Goal: Navigation & Orientation: Find specific page/section

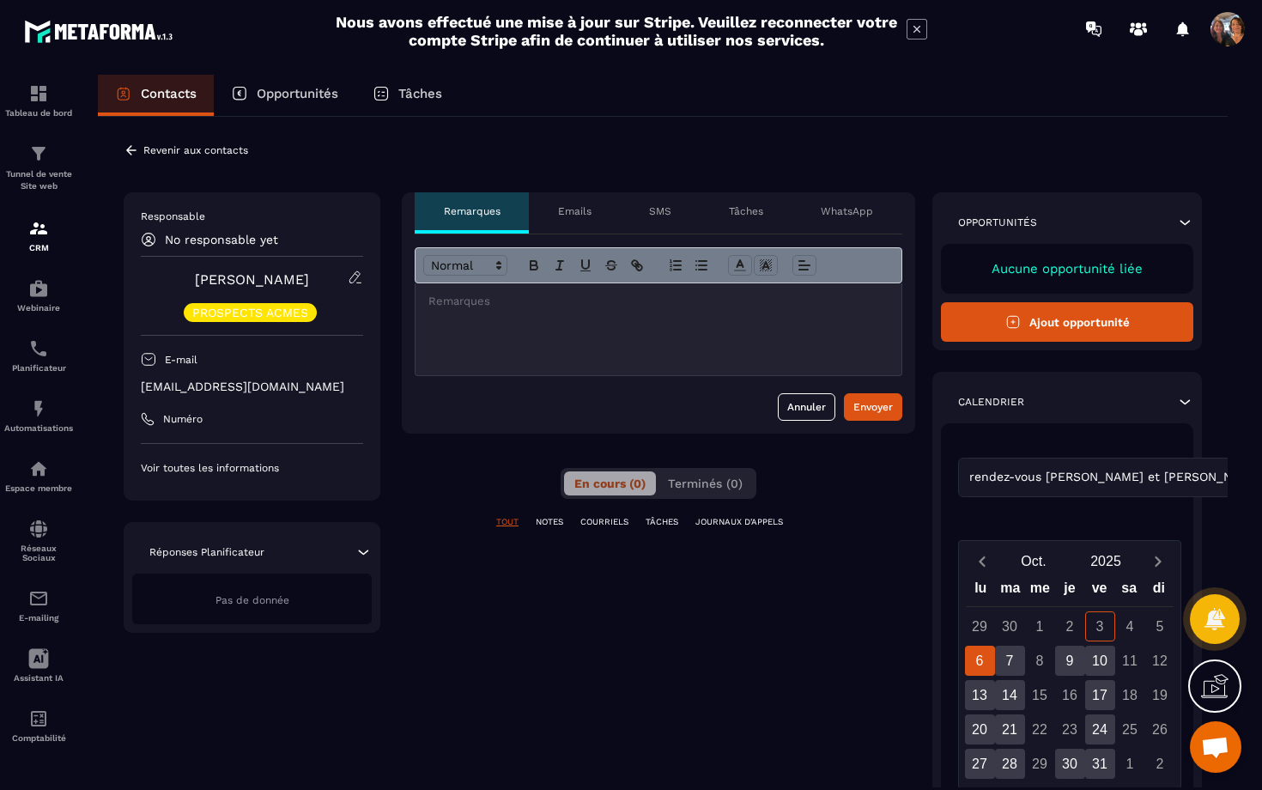
click at [587, 204] on p "Emails" at bounding box center [574, 211] width 33 height 14
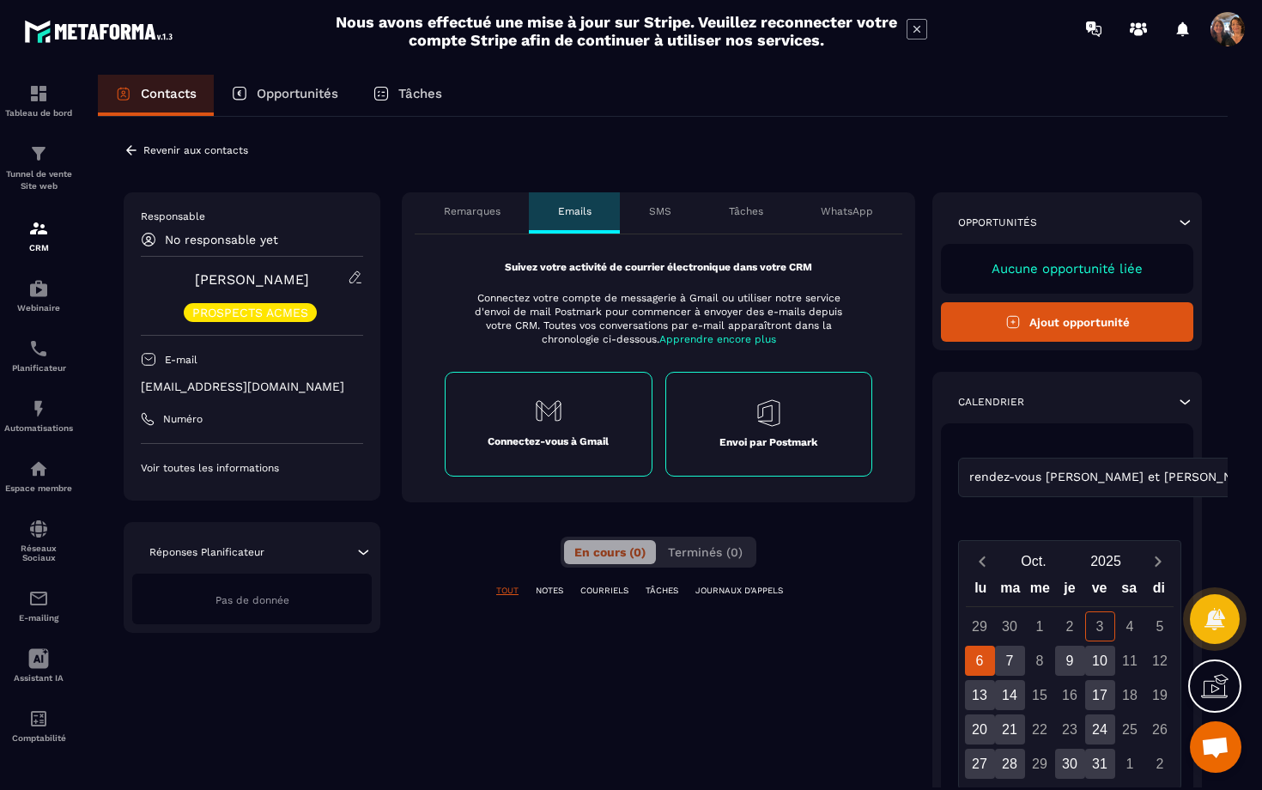
click at [663, 205] on p "SMS" at bounding box center [660, 211] width 22 height 14
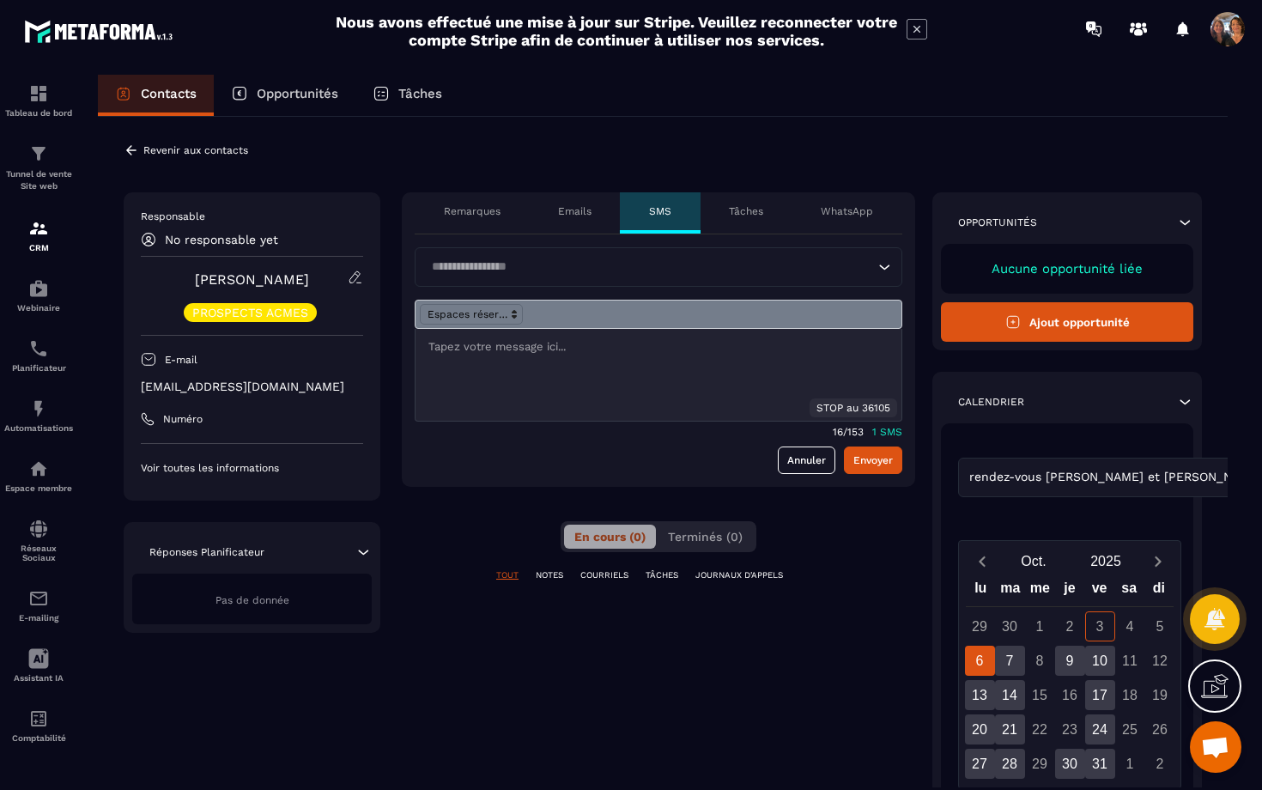
click at [738, 210] on p "Tâches" at bounding box center [746, 211] width 34 height 14
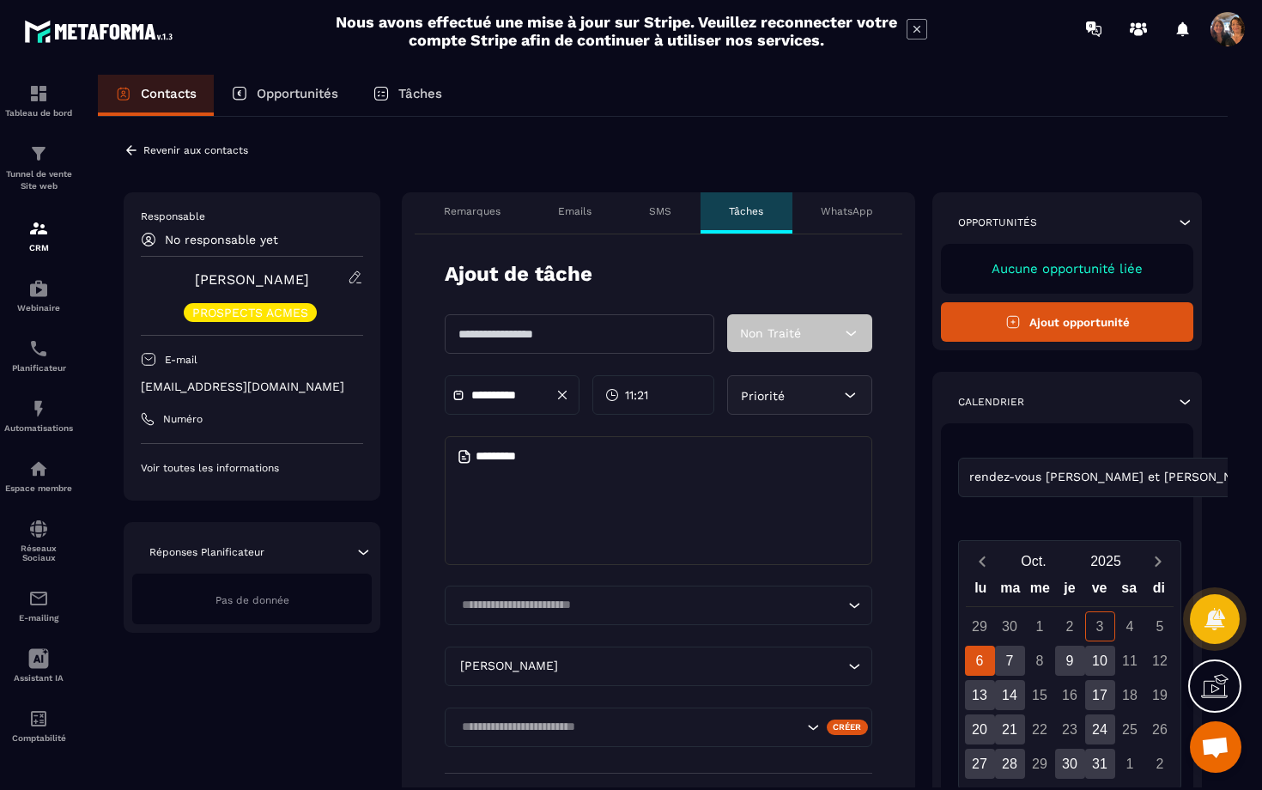
click at [664, 212] on p "SMS" at bounding box center [660, 211] width 22 height 14
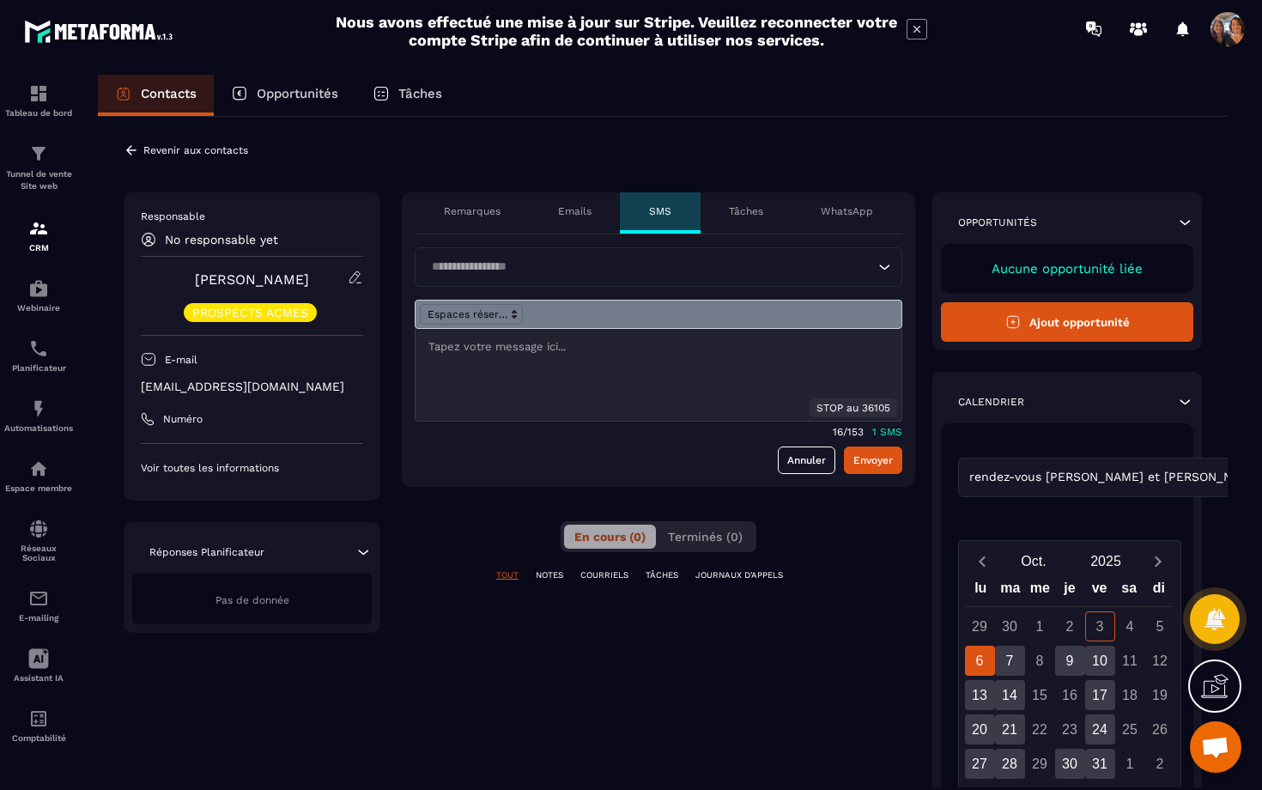
click at [298, 311] on p "PROSPECTS ACMES" at bounding box center [250, 312] width 116 height 12
click at [338, 310] on div "PROSPECTS ACMES" at bounding box center [252, 312] width 222 height 19
click at [355, 270] on icon at bounding box center [355, 277] width 15 height 15
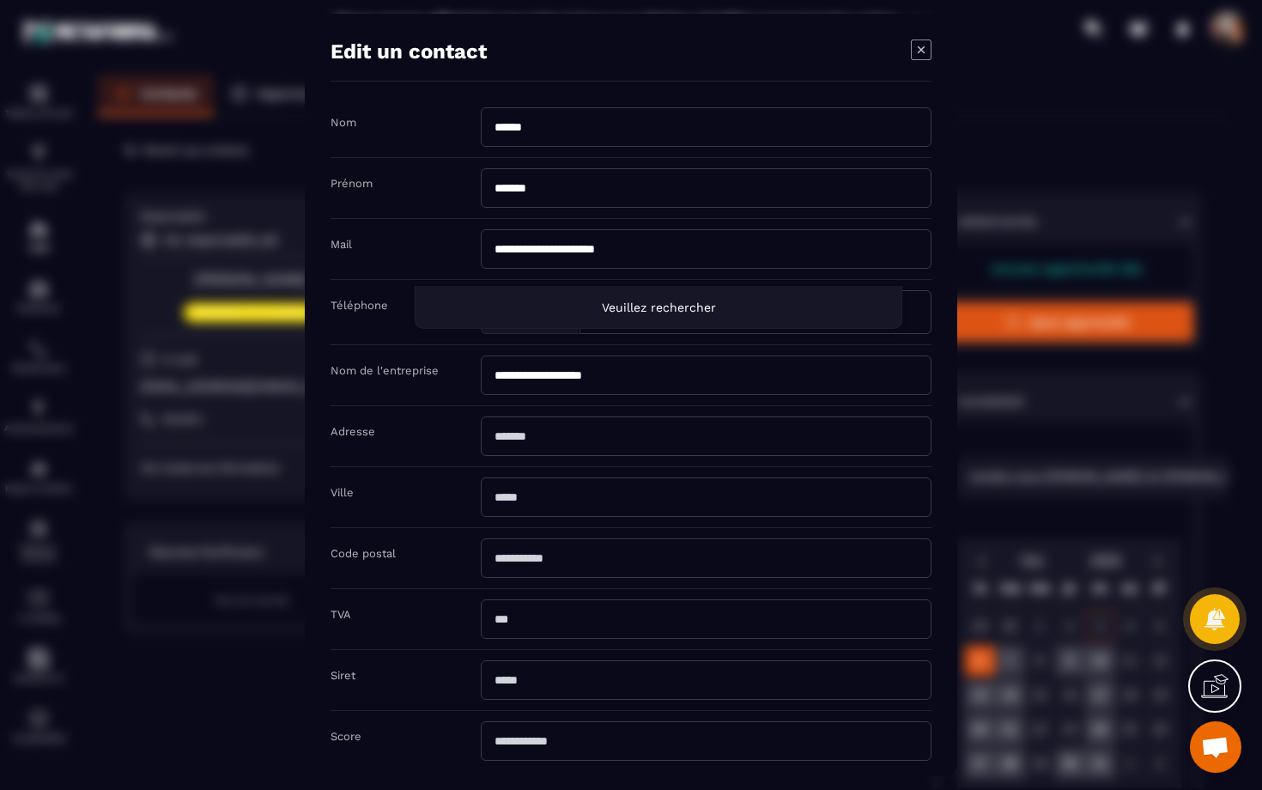
click at [925, 46] on icon "Modal window" at bounding box center [921, 49] width 21 height 21
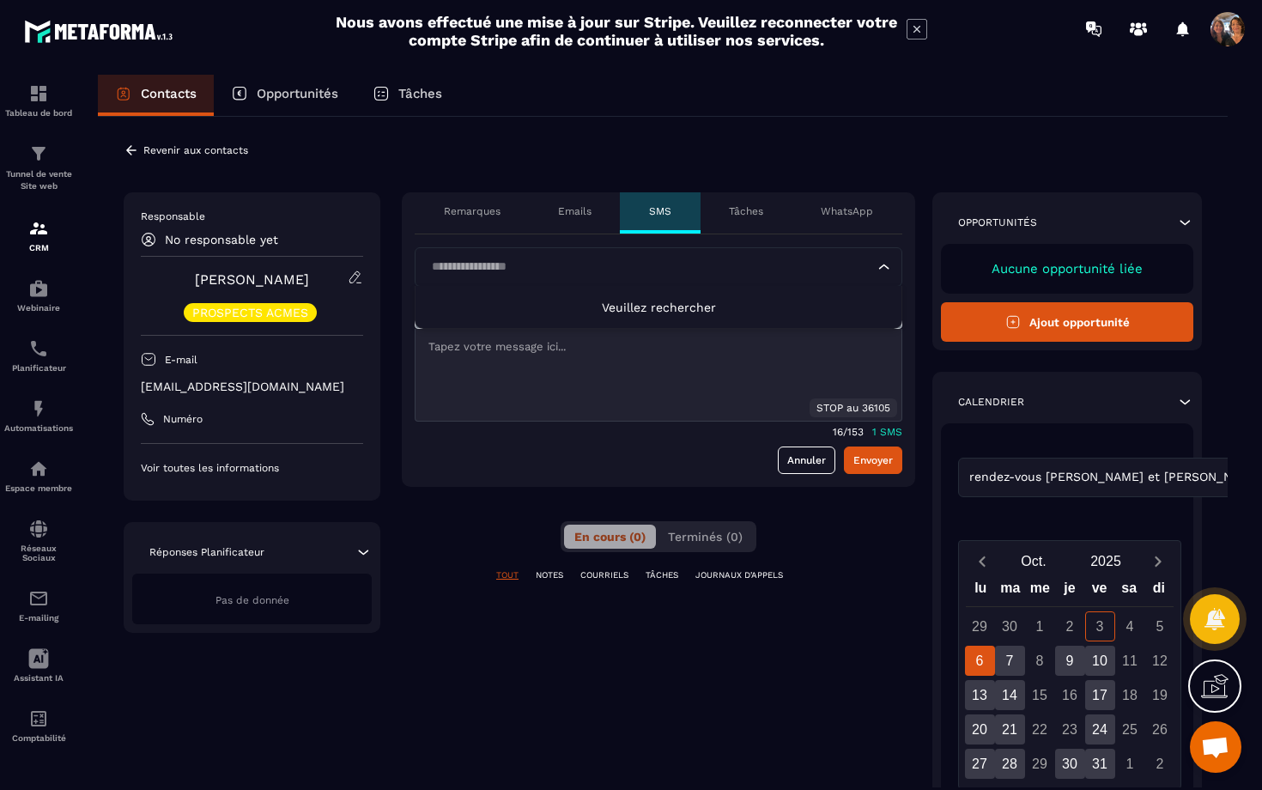
click at [296, 309] on p "PROSPECTS ACMES" at bounding box center [250, 312] width 116 height 12
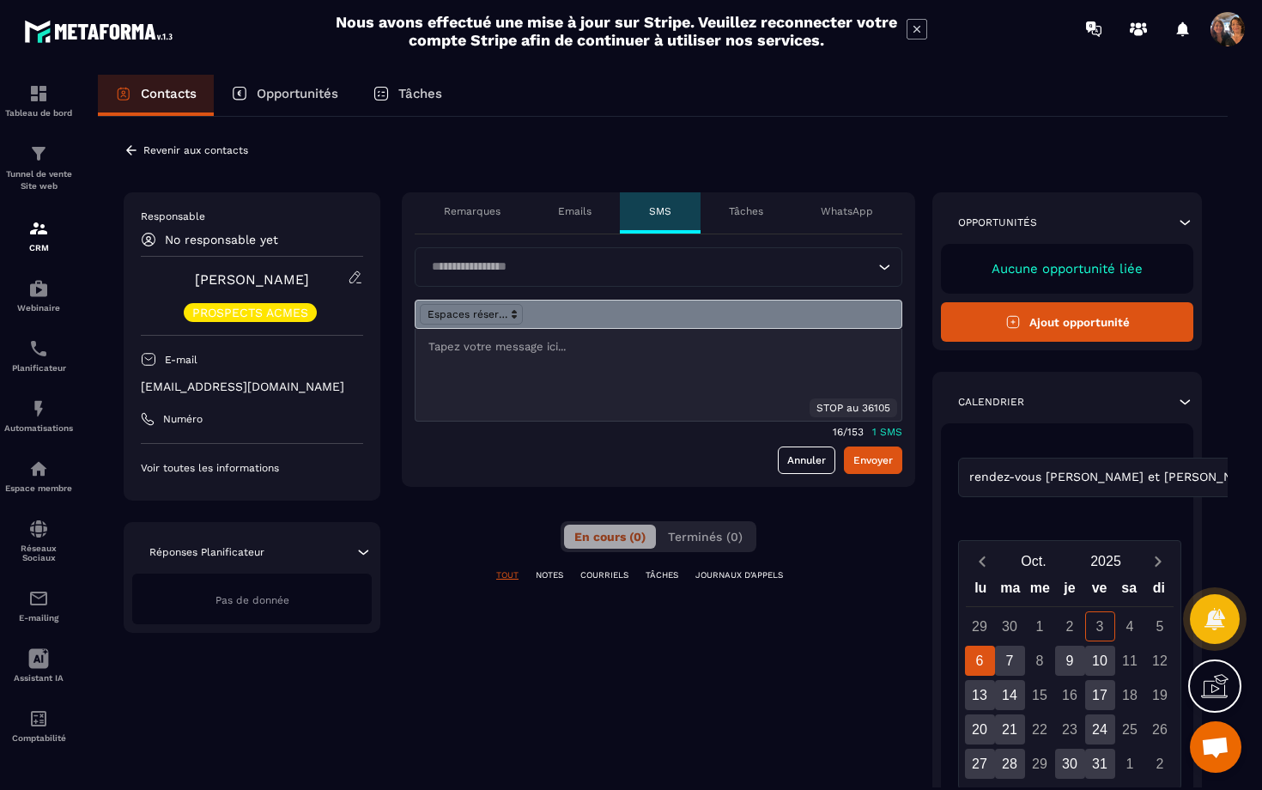
click at [287, 317] on p "PROSPECTS ACMES" at bounding box center [250, 312] width 116 height 12
click at [1219, 683] on icon at bounding box center [1214, 685] width 27 height 27
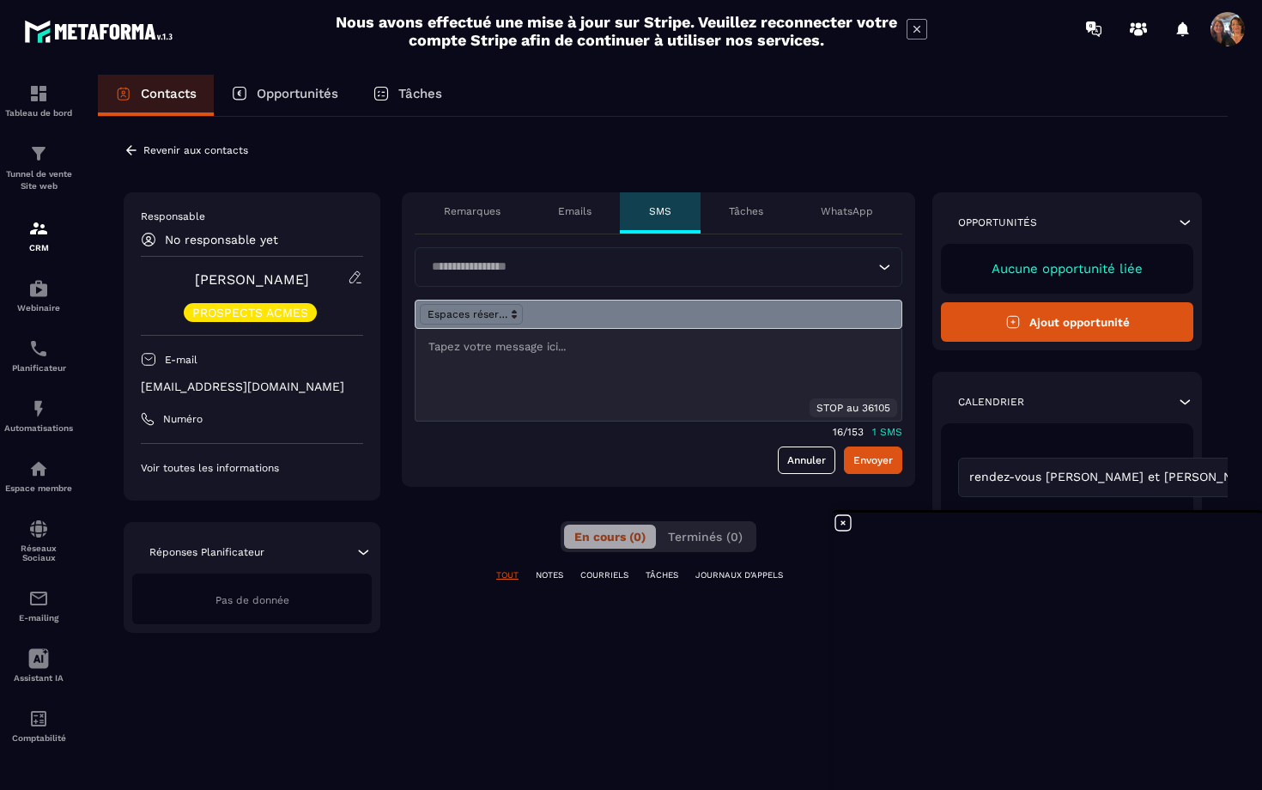
click at [843, 521] on icon at bounding box center [843, 523] width 21 height 21
